Goal: Task Accomplishment & Management: Manage account settings

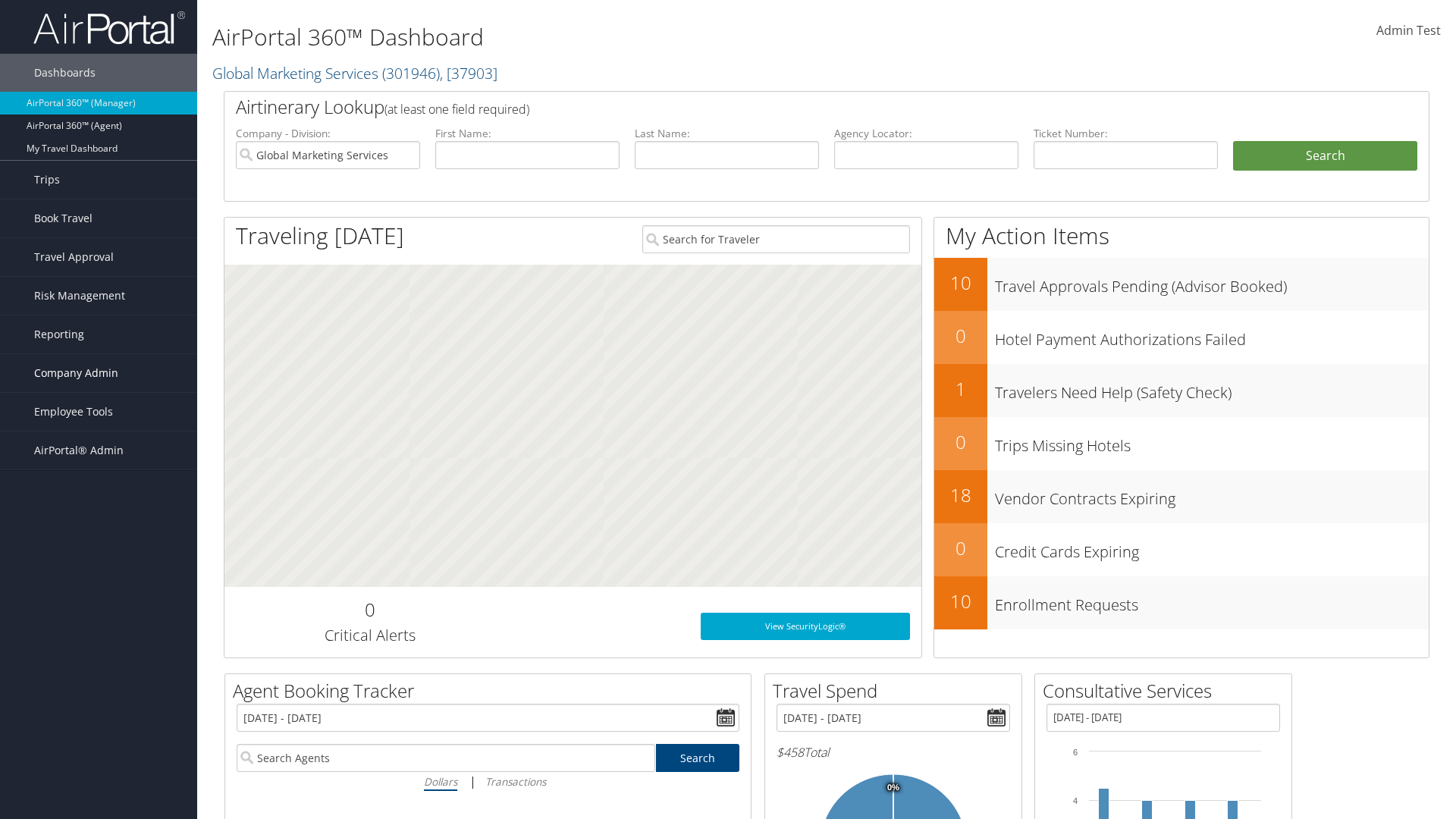
click at [99, 373] on span "Company Admin" at bounding box center [76, 373] width 84 height 38
click at [99, 597] on link "Service Fees" at bounding box center [98, 608] width 197 height 22
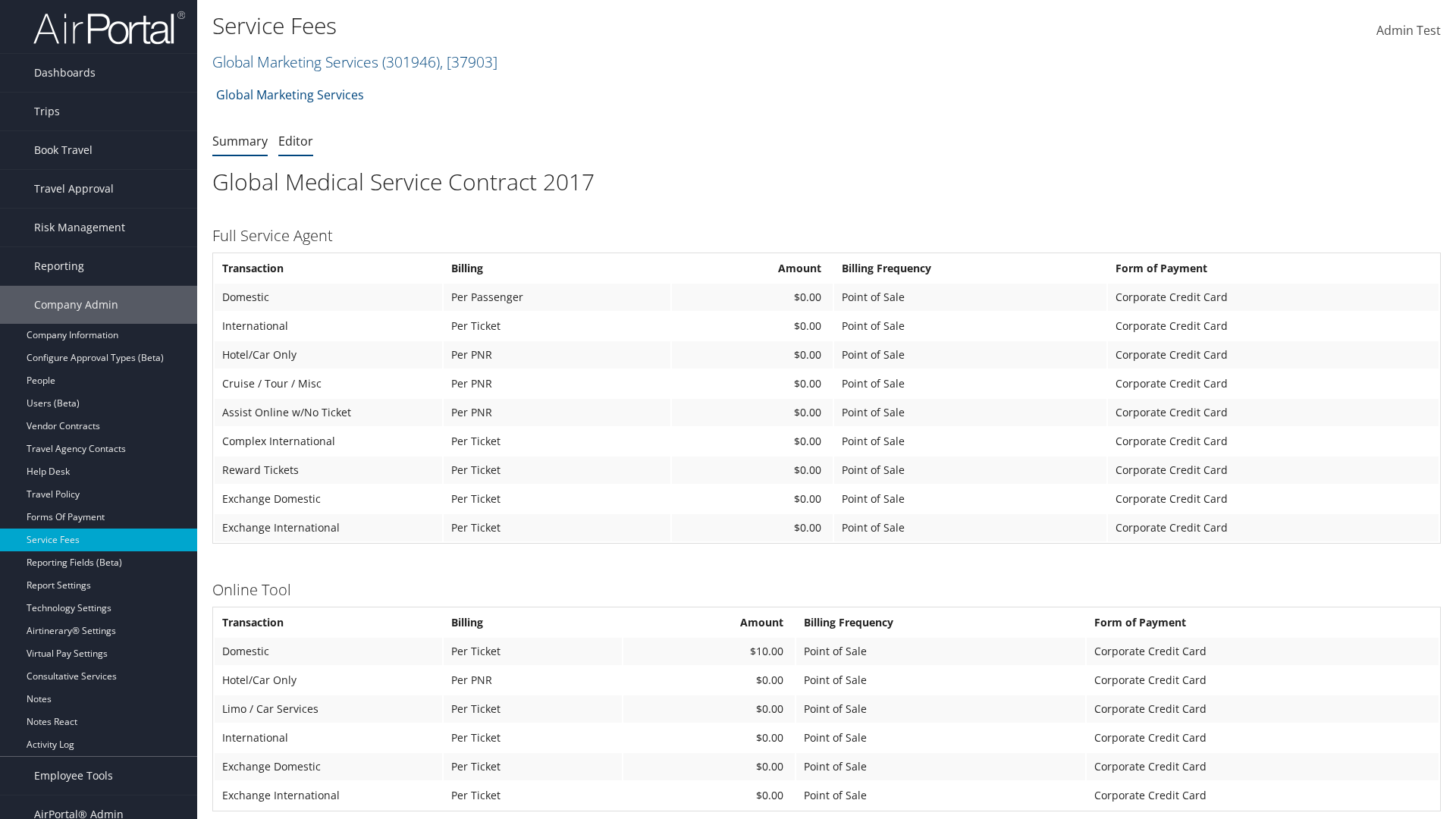
click at [295, 140] on link "Editor" at bounding box center [295, 140] width 35 height 16
